Goal: Find specific page/section: Find specific page/section

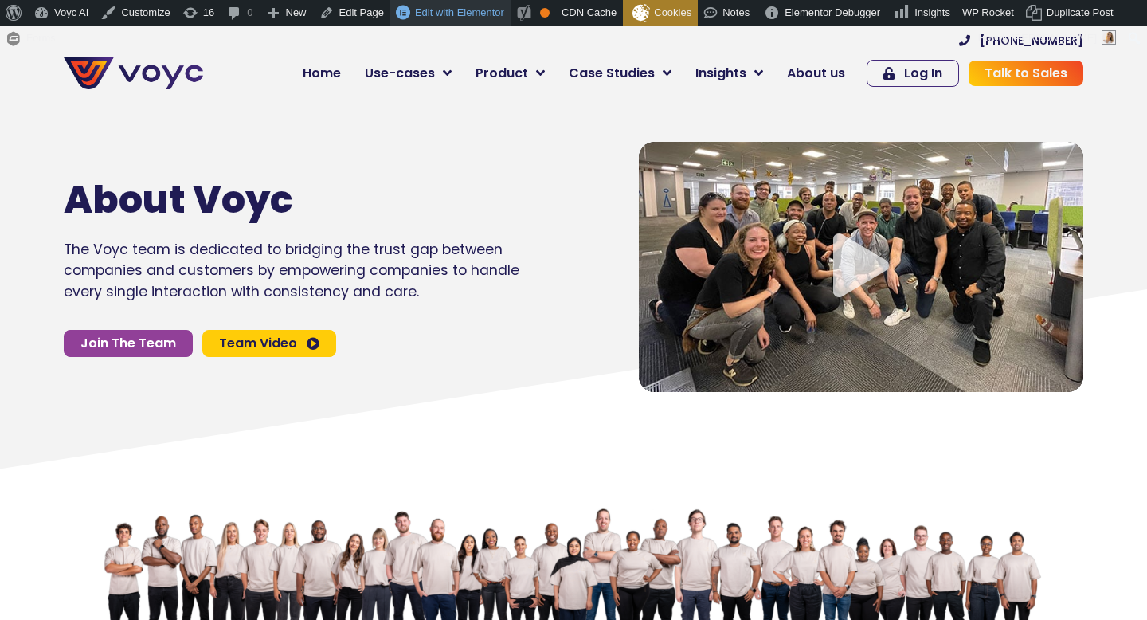
click at [491, 17] on span "Edit with Elementor" at bounding box center [459, 12] width 89 height 12
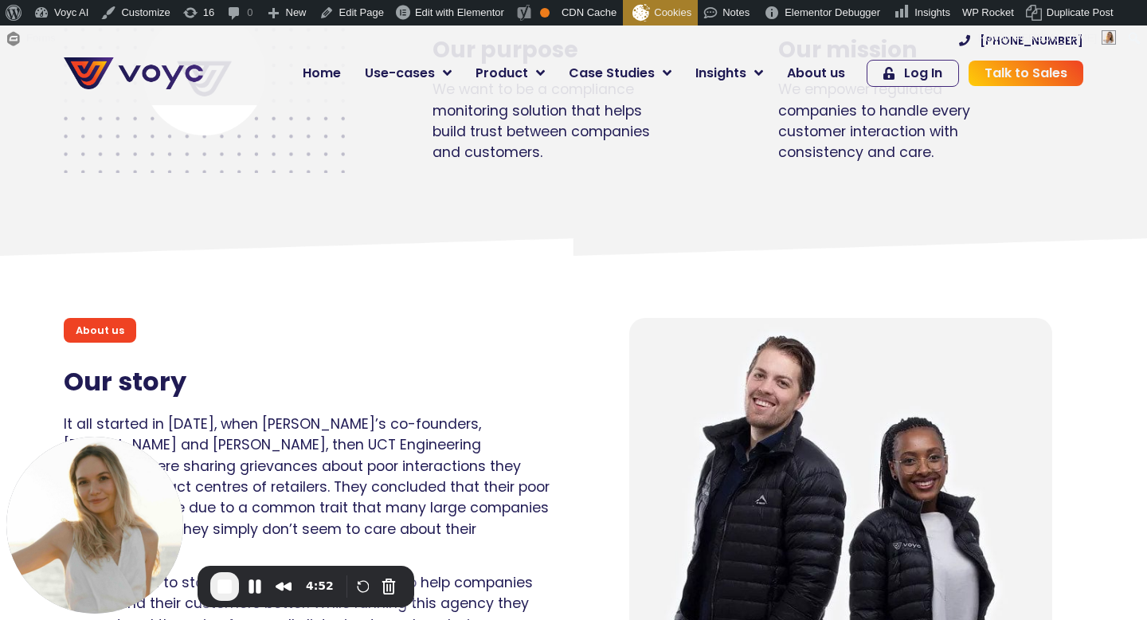
scroll to position [774, 0]
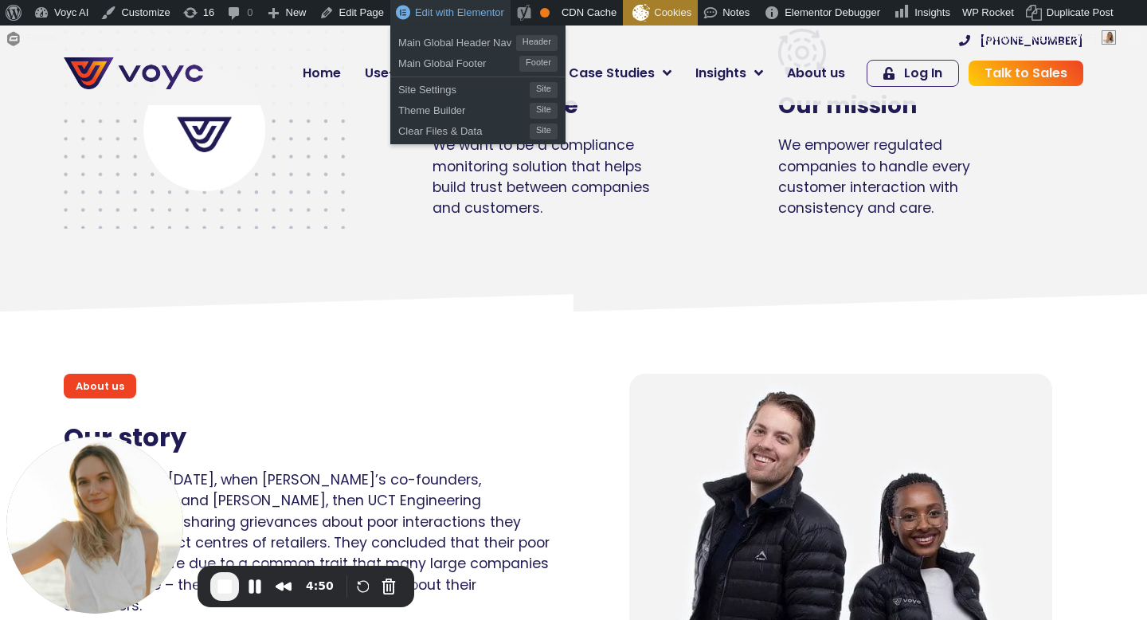
click at [432, 14] on span "Edit with Elementor" at bounding box center [459, 12] width 89 height 12
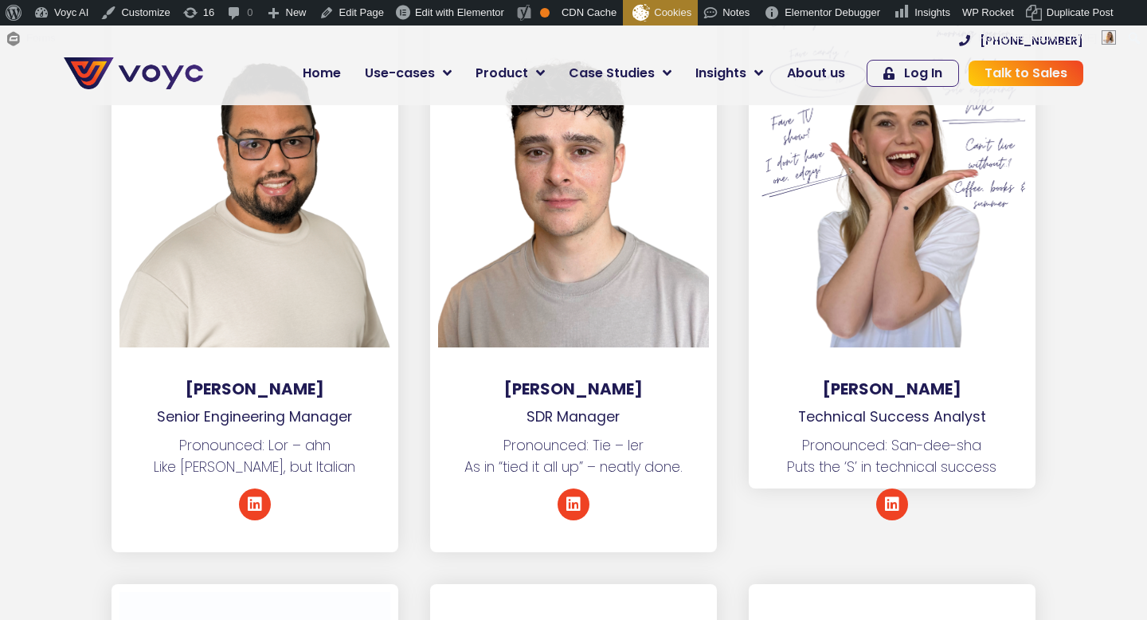
scroll to position [7775, 0]
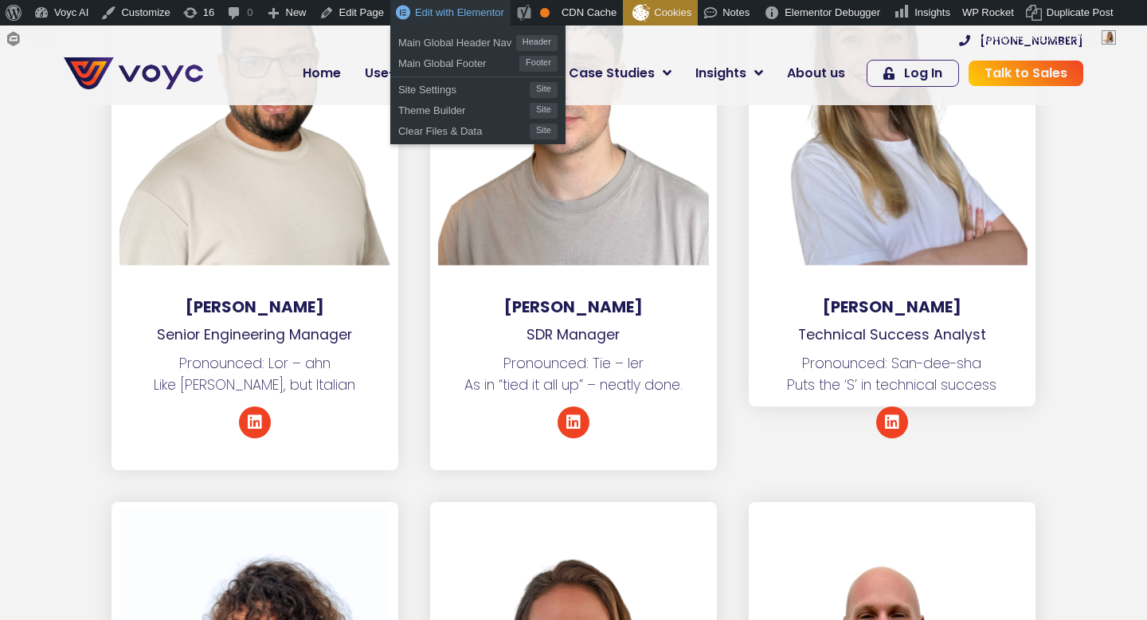
click at [443, 12] on span "Edit with Elementor" at bounding box center [459, 12] width 89 height 12
